Goal: Task Accomplishment & Management: Manage account settings

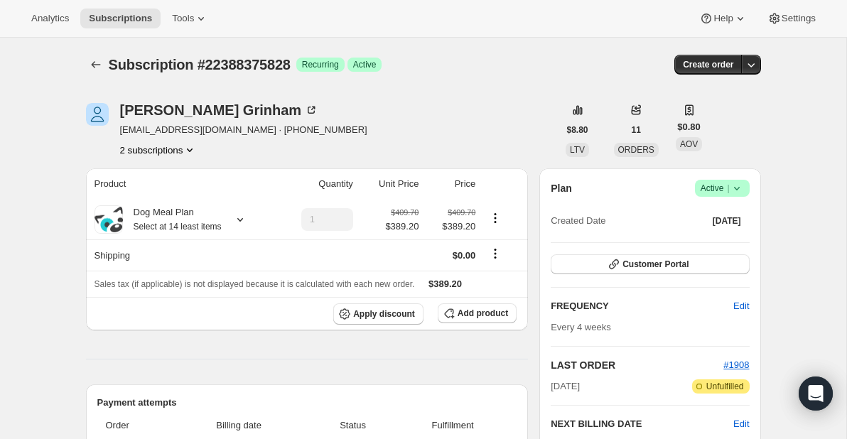
scroll to position [162, 0]
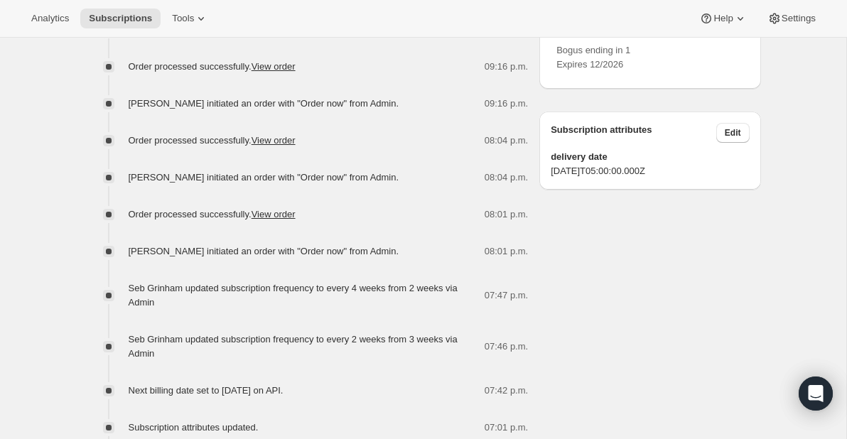
scroll to position [780, 0]
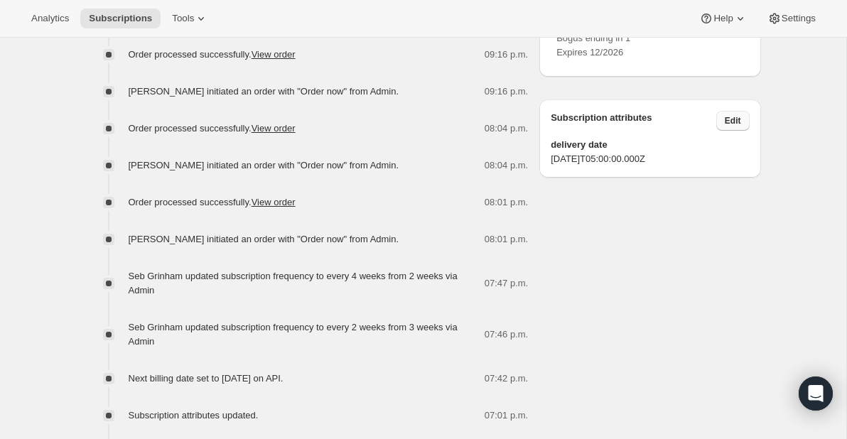
click at [733, 126] on span "Edit" at bounding box center [733, 120] width 16 height 11
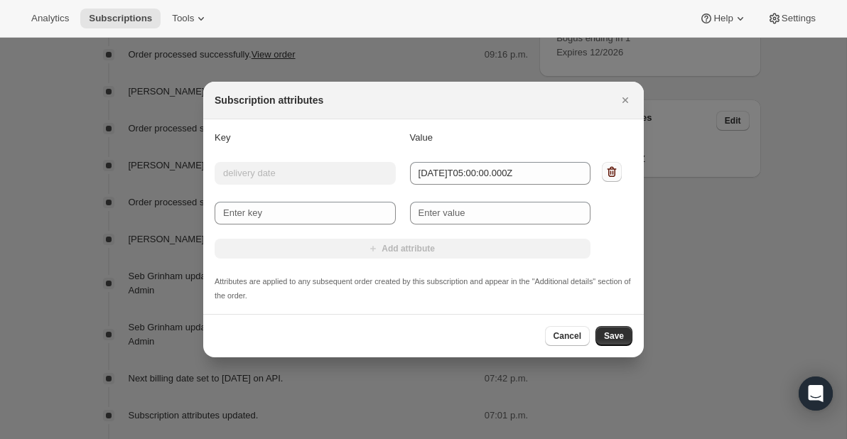
click at [610, 171] on icon ":r1s:" at bounding box center [612, 172] width 14 height 14
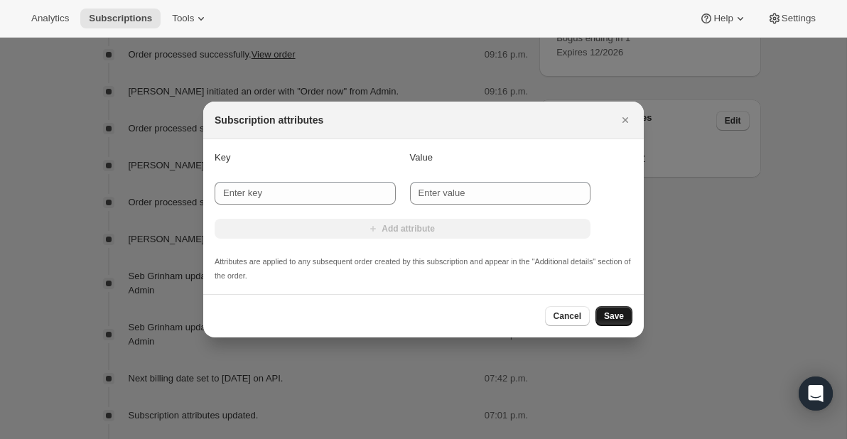
click at [613, 308] on button "Save" at bounding box center [614, 316] width 37 height 20
